Goal: Communication & Community: Participate in discussion

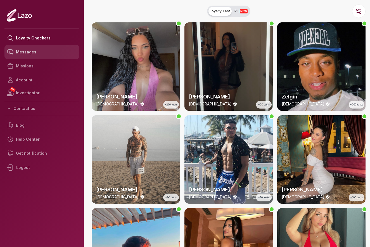
click at [35, 51] on link "Messages" at bounding box center [41, 52] width 75 height 14
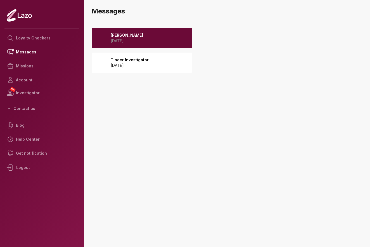
click at [151, 66] on div "Tinder Investigator [DATE]" at bounding box center [142, 63] width 101 height 20
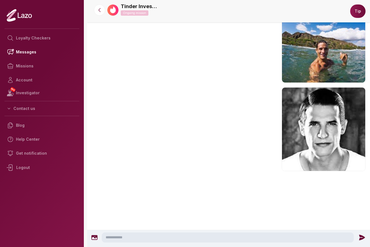
scroll to position [366, 0]
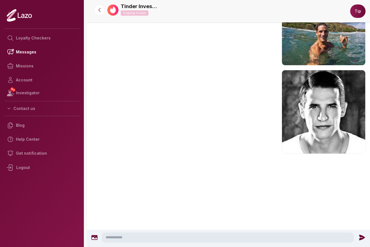
click at [361, 13] on button "Tip" at bounding box center [357, 10] width 15 height 13
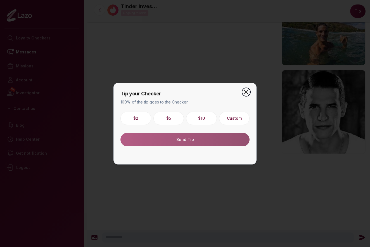
click at [248, 93] on icon "button" at bounding box center [246, 92] width 7 height 7
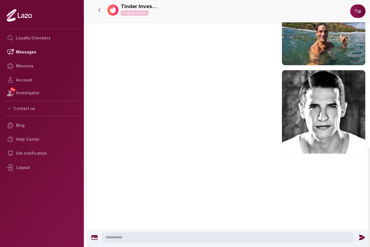
click at [99, 10] on icon at bounding box center [100, 10] width 6 height 6
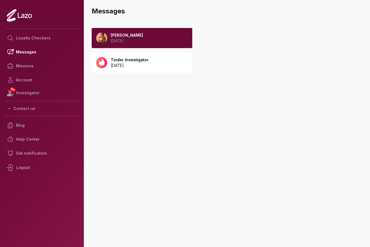
click at [141, 60] on p "Tinder Investigator" at bounding box center [130, 60] width 38 height 6
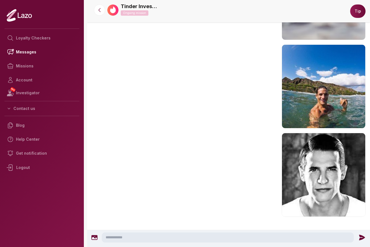
scroll to position [298, 0]
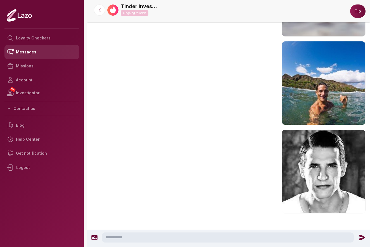
click at [25, 52] on link "Messages" at bounding box center [41, 52] width 75 height 14
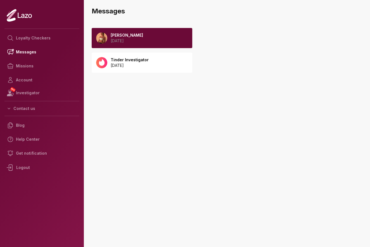
click at [126, 43] on p "[DATE]" at bounding box center [127, 41] width 32 height 6
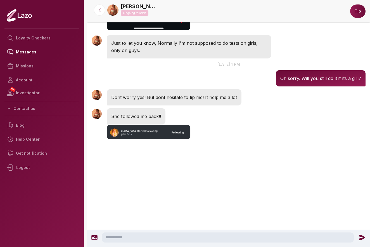
scroll to position [369, 0]
click at [124, 240] on textarea at bounding box center [228, 237] width 252 height 10
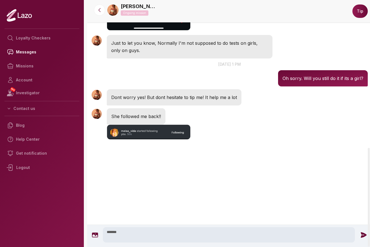
type textarea "******"
click at [361, 239] on div "******" at bounding box center [230, 234] width 280 height 15
click at [363, 234] on icon at bounding box center [364, 235] width 6 height 6
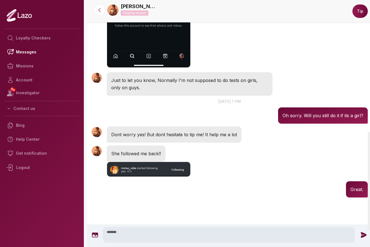
scroll to position [328, 0]
